Goal: Task Accomplishment & Management: Manage account settings

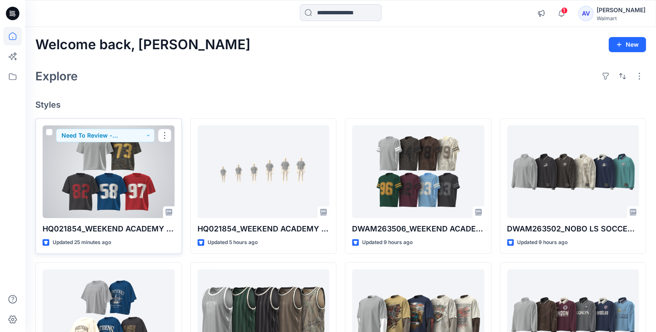
click at [124, 176] on div at bounding box center [109, 171] width 132 height 93
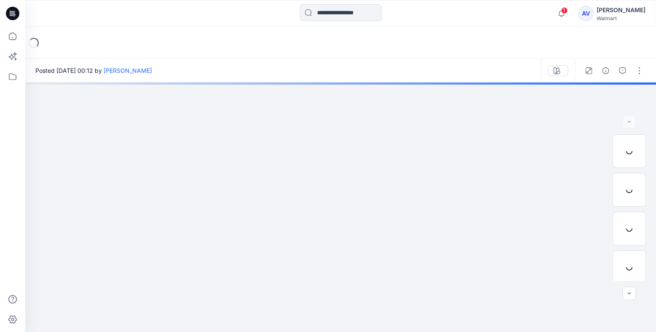
click at [567, 11] on span "1" at bounding box center [564, 10] width 7 height 7
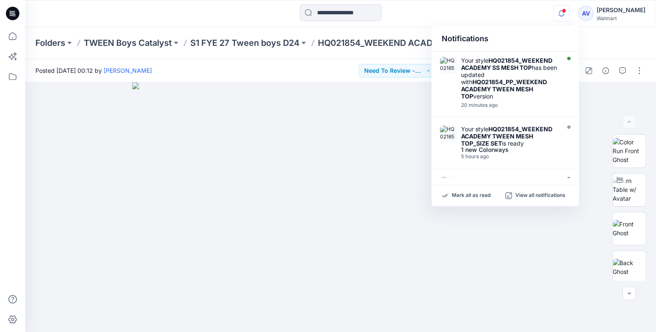
click at [509, 28] on div "Notifications" at bounding box center [504, 39] width 147 height 26
click at [527, 32] on div "Notifications" at bounding box center [504, 39] width 147 height 26
click at [636, 55] on div "Folders TWEEN Boys Catalyst S1 FYE 27 Tween boys D24 HQ021854_WEEKEND ACADEMY S…" at bounding box center [340, 43] width 631 height 32
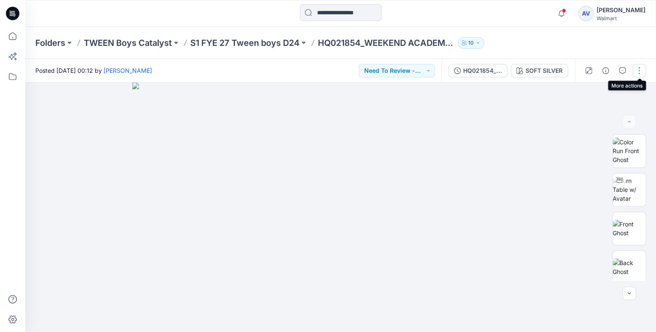
click at [638, 74] on button "button" at bounding box center [638, 70] width 13 height 13
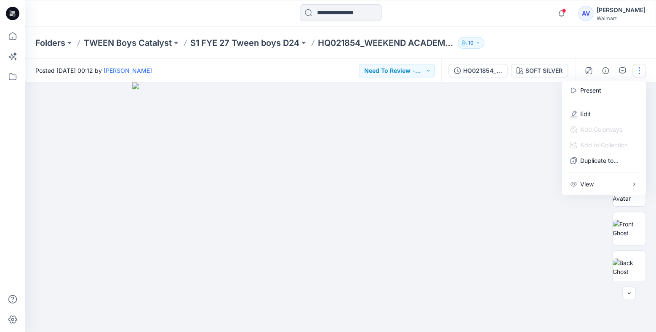
click at [559, 51] on div "Folders TWEEN Boys Catalyst S1 FYE 27 Tween boys D24 HQ021854_WEEKEND ACADEMY S…" at bounding box center [340, 43] width 631 height 32
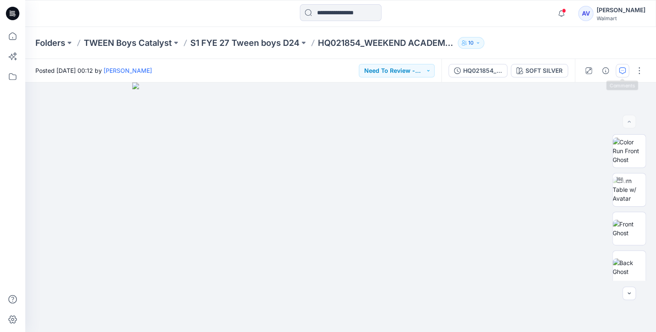
click at [628, 67] on button "button" at bounding box center [621, 70] width 13 height 13
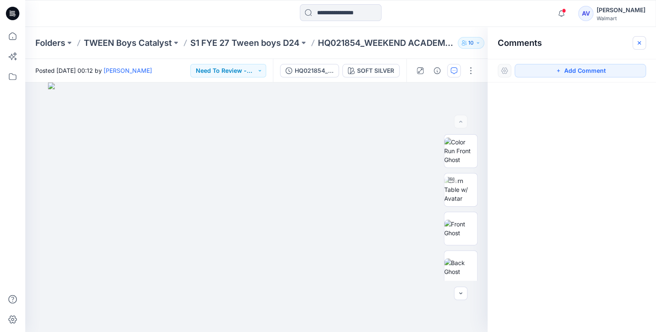
click at [639, 41] on icon "button" at bounding box center [639, 43] width 7 height 7
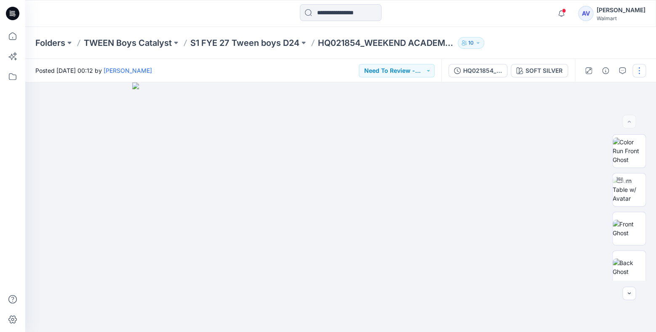
click at [640, 70] on button "button" at bounding box center [638, 70] width 13 height 13
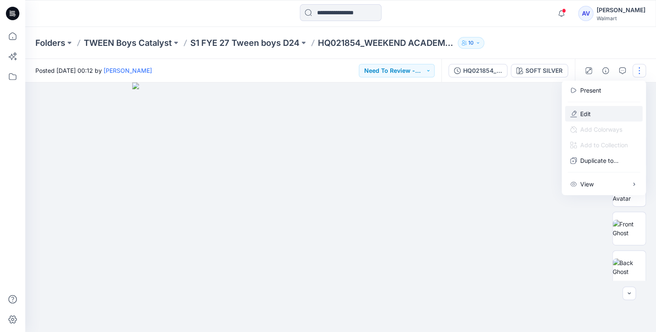
click at [605, 115] on button "Edit" at bounding box center [603, 114] width 77 height 16
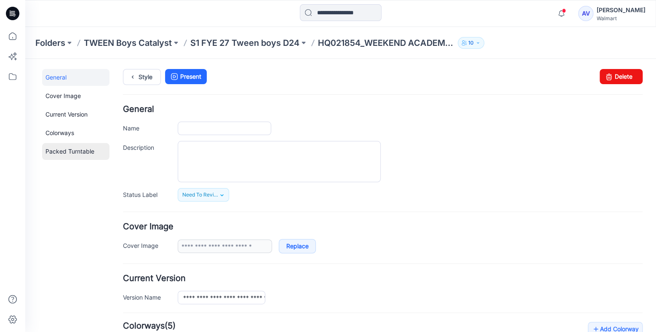
type input "**********"
click at [337, 118] on div "**********" at bounding box center [382, 153] width 519 height 96
click at [4, 38] on icon at bounding box center [12, 36] width 19 height 19
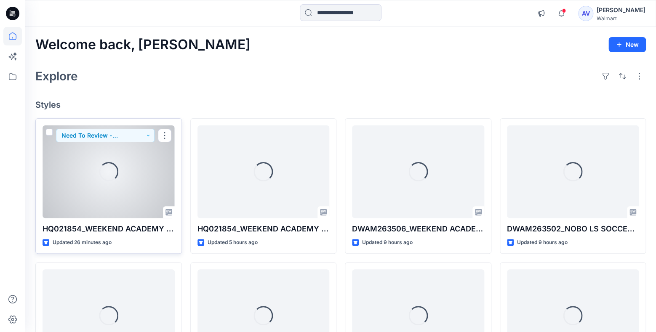
click at [119, 144] on div "Loading..." at bounding box center [109, 171] width 132 height 93
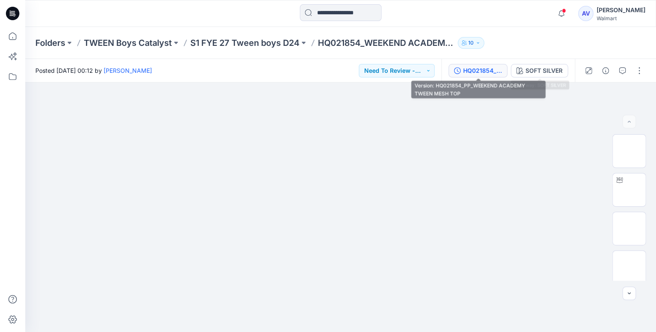
click at [493, 69] on div "HQ021854_PP_WEEKEND ACADEMY TWEEN MESH TOP" at bounding box center [482, 70] width 39 height 9
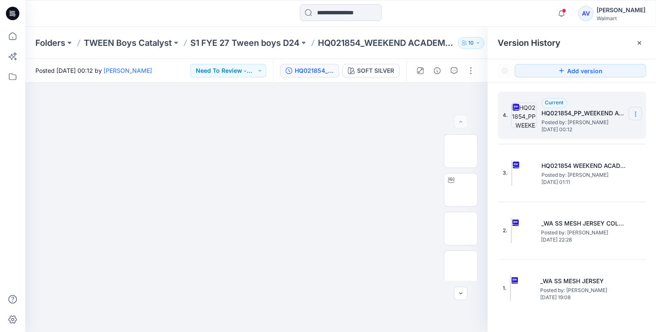
click at [634, 115] on icon at bounding box center [635, 114] width 7 height 7
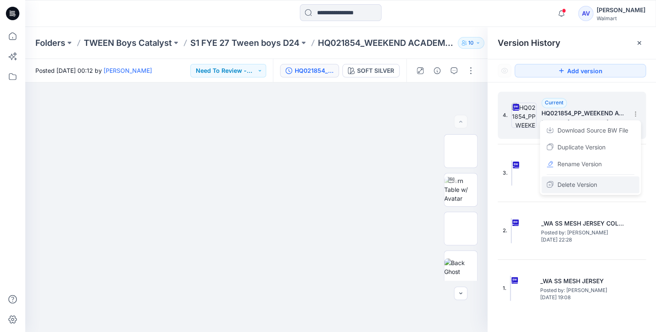
click at [580, 183] on span "Delete Version" at bounding box center [577, 185] width 40 height 10
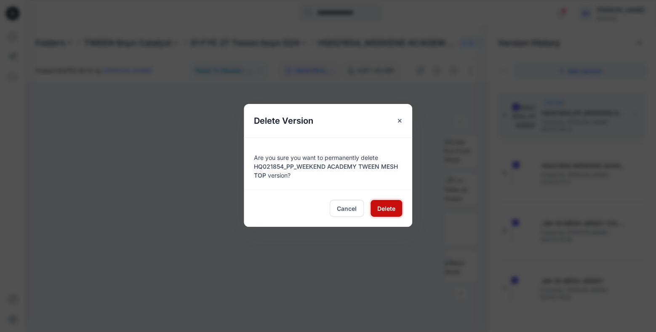
click at [382, 211] on span "Delete" at bounding box center [386, 208] width 18 height 9
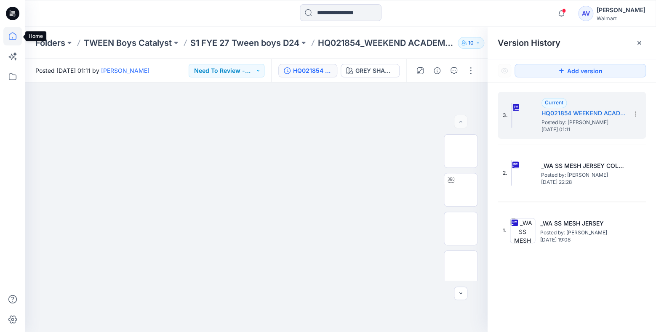
click at [11, 37] on icon at bounding box center [12, 36] width 19 height 19
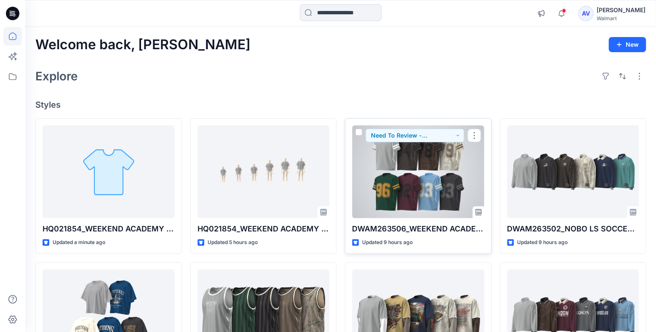
click at [447, 191] on div at bounding box center [418, 171] width 132 height 93
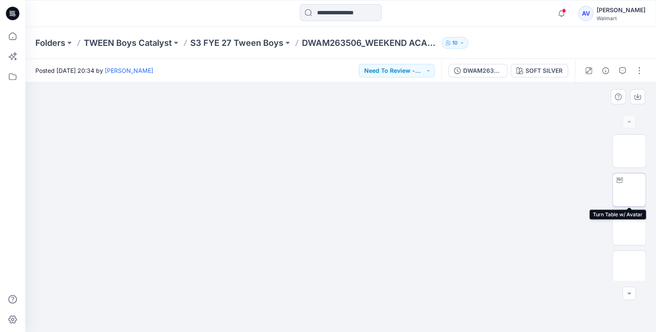
click at [624, 186] on div at bounding box center [618, 179] width 13 height 13
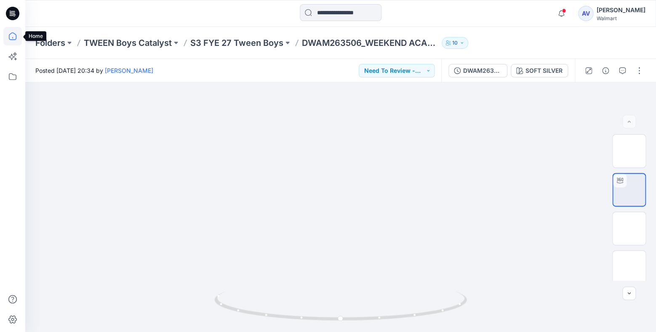
click at [10, 38] on icon at bounding box center [12, 36] width 19 height 19
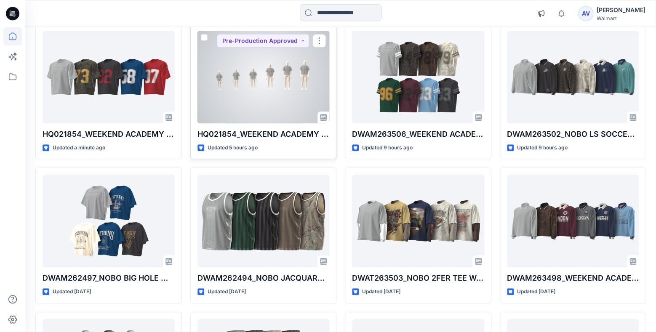
scroll to position [133, 0]
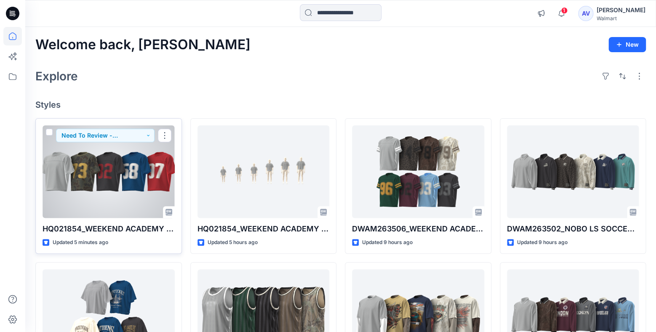
click at [125, 197] on div at bounding box center [109, 171] width 132 height 93
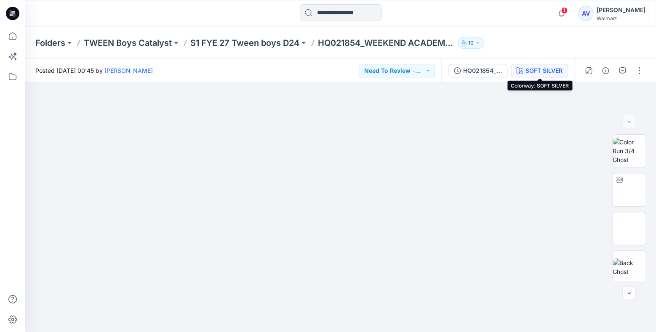
click at [551, 69] on div "SOFT SILVER" at bounding box center [543, 70] width 37 height 9
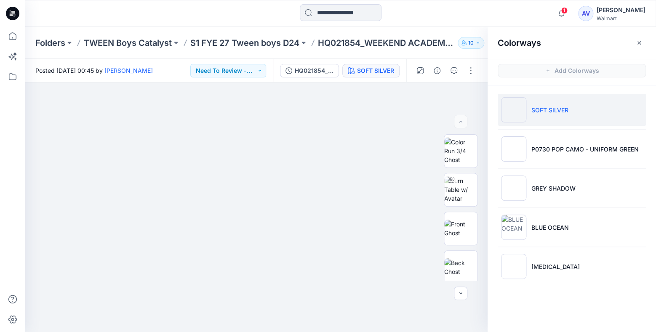
click at [554, 132] on ul "SOFT SILVER P0730 POP CAMO - UNIFORM GREEN GREY SHADOW BLUE OCEAN CINNABAR" at bounding box center [571, 187] width 168 height 205
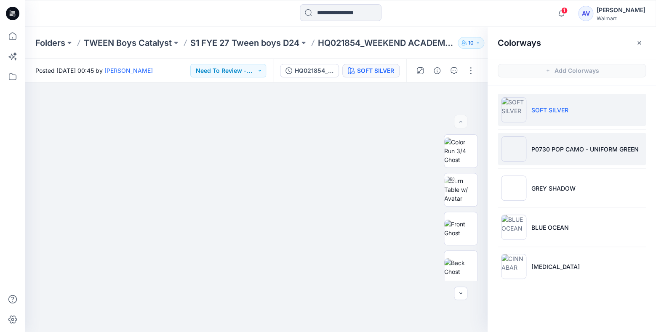
click at [555, 139] on li "P0730 POP CAMO - UNIFORM GREEN" at bounding box center [572, 149] width 148 height 32
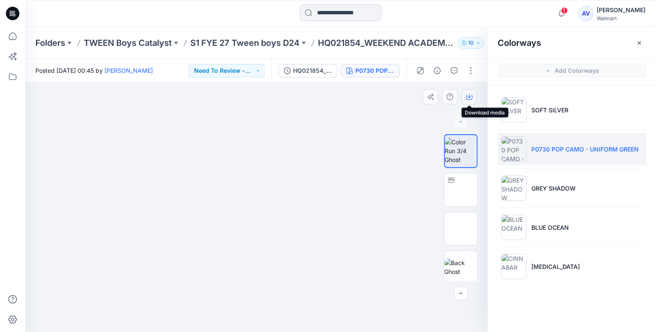
click at [474, 100] on button "button" at bounding box center [468, 96] width 15 height 15
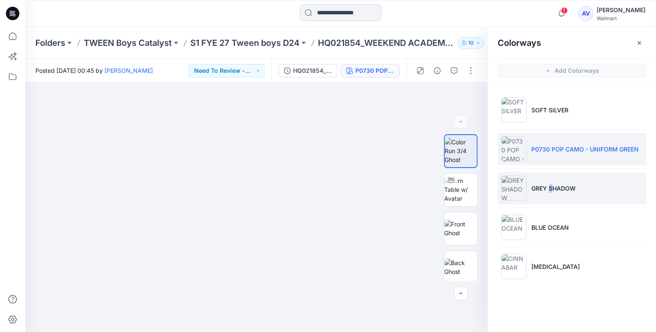
click at [551, 186] on p "GREY SHADOW" at bounding box center [553, 188] width 44 height 9
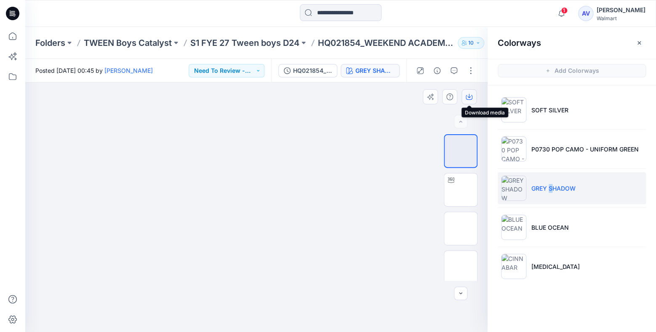
click at [468, 100] on icon "button" at bounding box center [469, 97] width 7 height 5
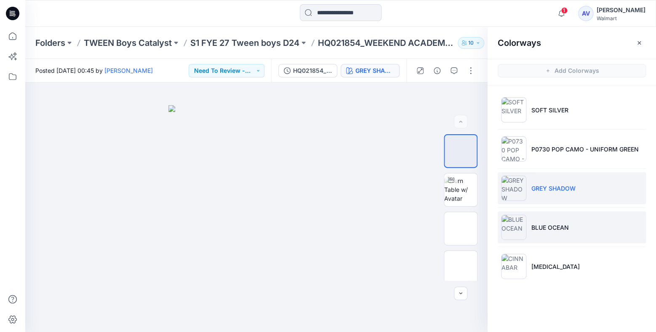
click at [534, 218] on li "BLUE OCEAN" at bounding box center [572, 227] width 148 height 32
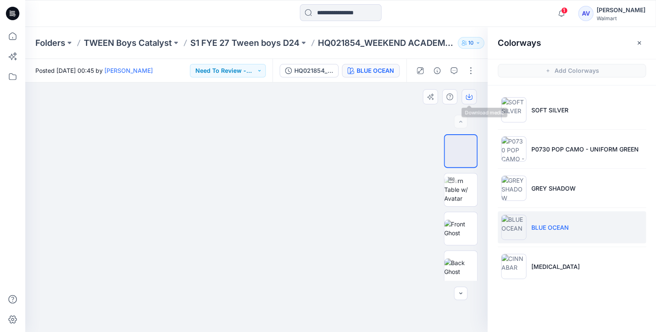
click at [469, 94] on icon "button" at bounding box center [468, 96] width 3 height 4
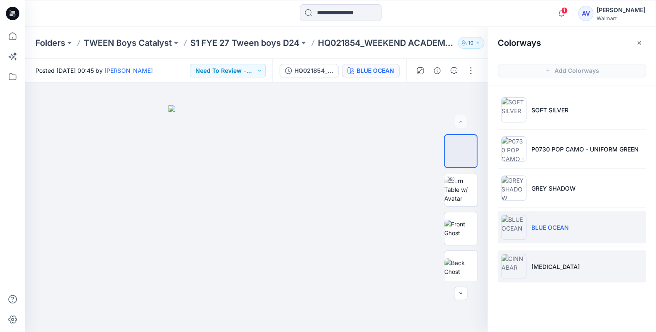
click at [537, 270] on p "CINNABAR" at bounding box center [555, 266] width 48 height 9
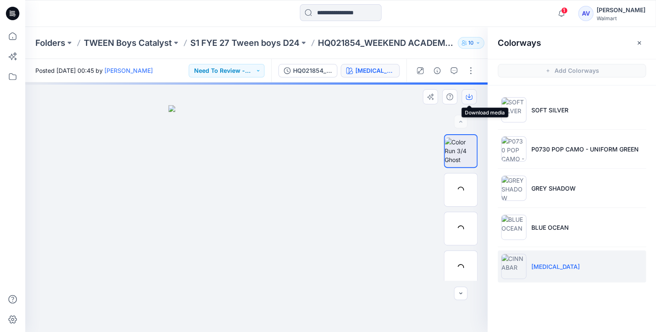
click at [472, 94] on icon "button" at bounding box center [469, 96] width 7 height 7
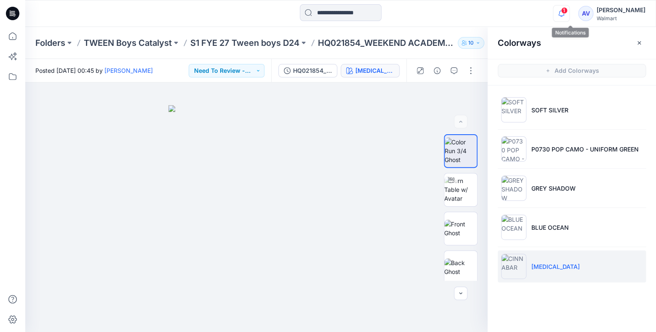
click at [565, 13] on icon "button" at bounding box center [561, 13] width 16 height 17
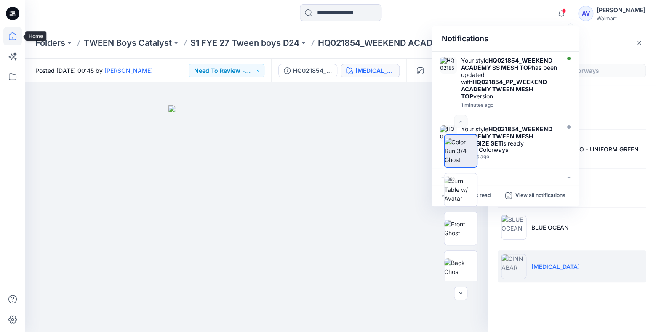
click at [17, 35] on icon at bounding box center [12, 36] width 19 height 19
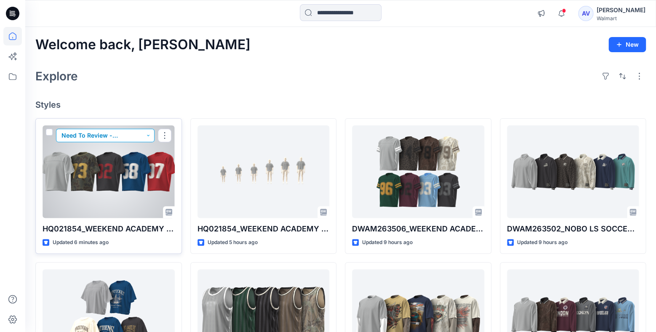
click at [146, 135] on button "Need To Review - Design/PD/Tech" at bounding box center [105, 135] width 98 height 13
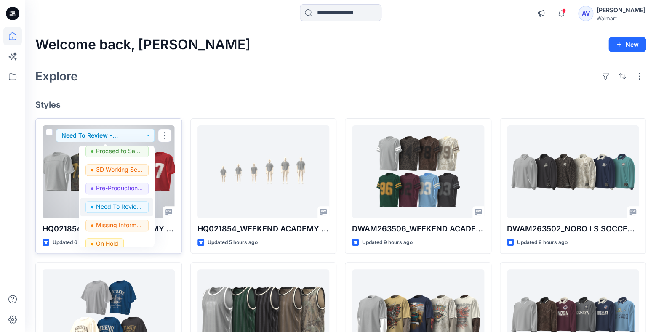
scroll to position [78, 0]
